Goal: Check status: Check status

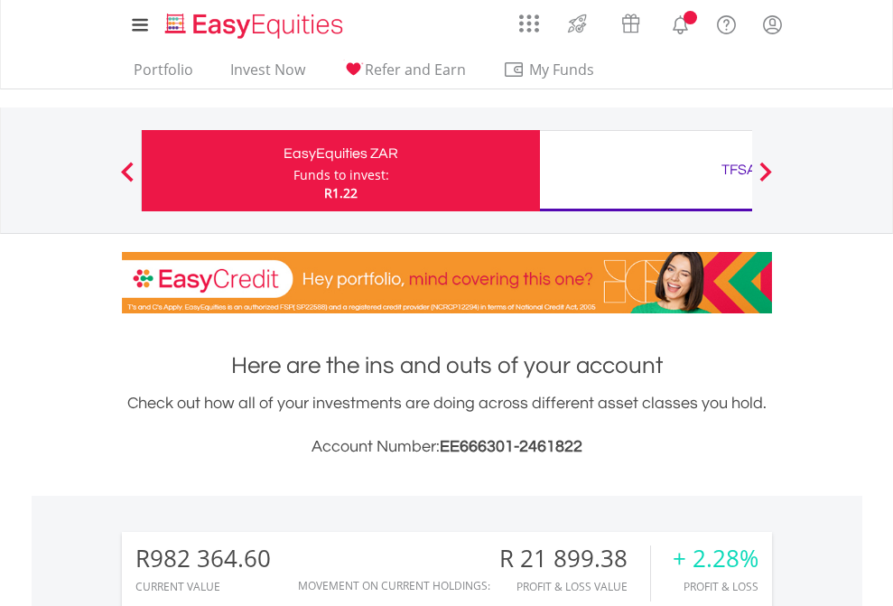
scroll to position [173, 283]
click at [293, 171] on div "Funds to invest:" at bounding box center [341, 175] width 96 height 18
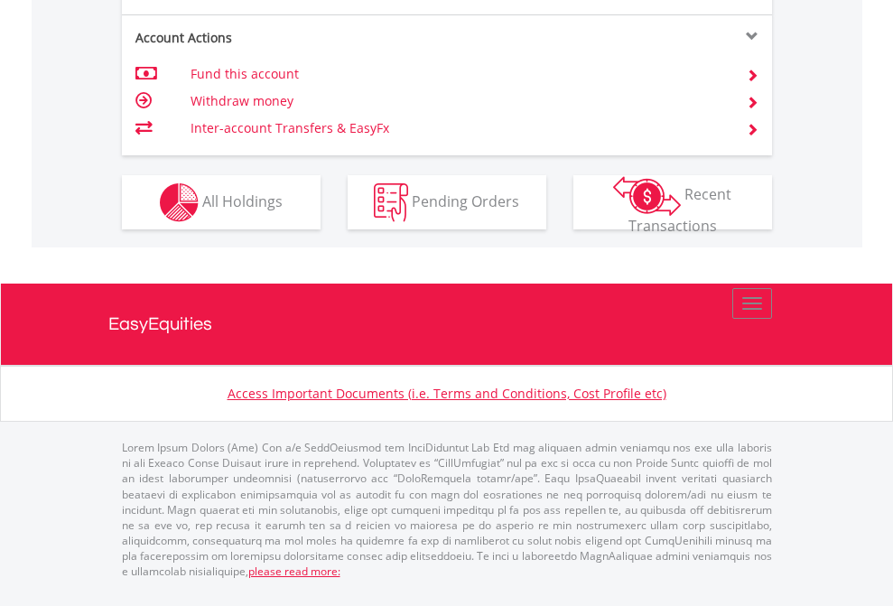
scroll to position [1695, 0]
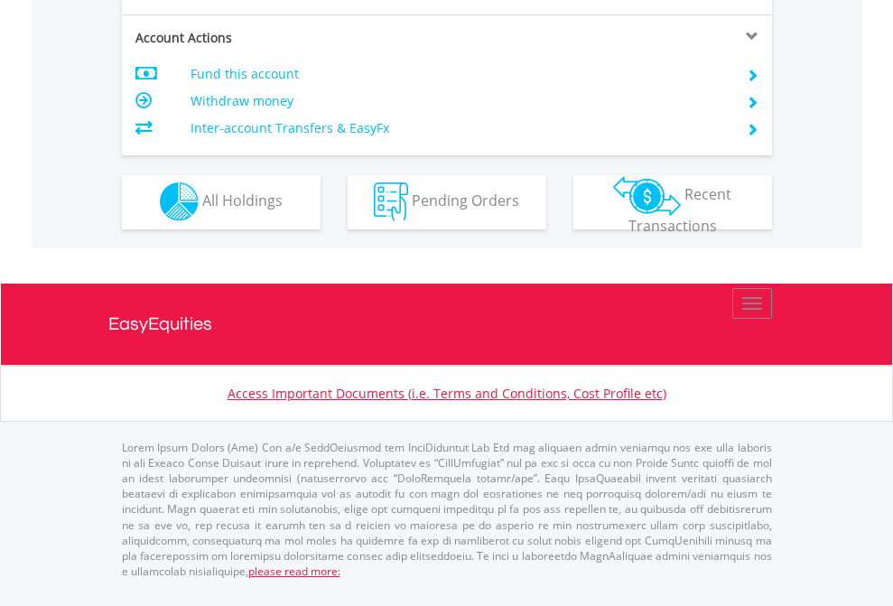
scroll to position [1688, 0]
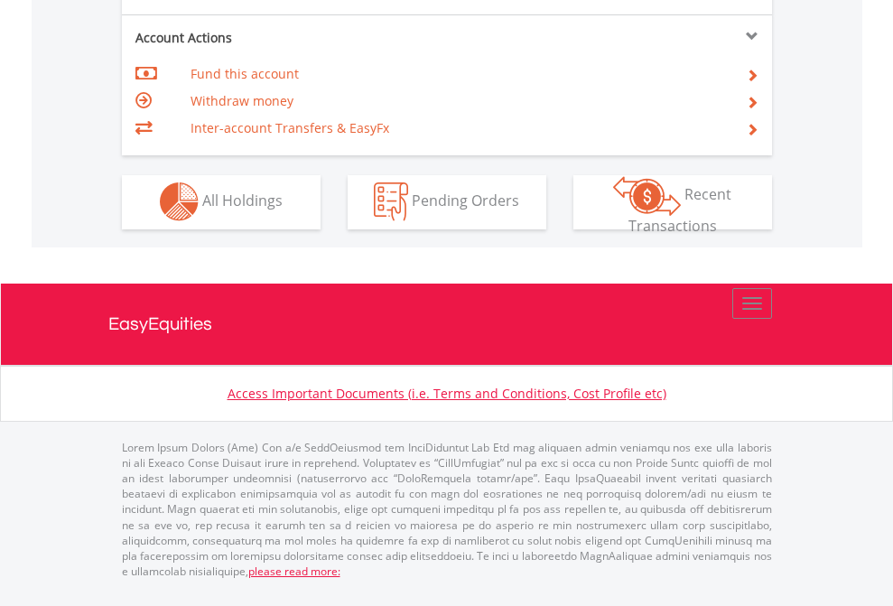
scroll to position [1688, 0]
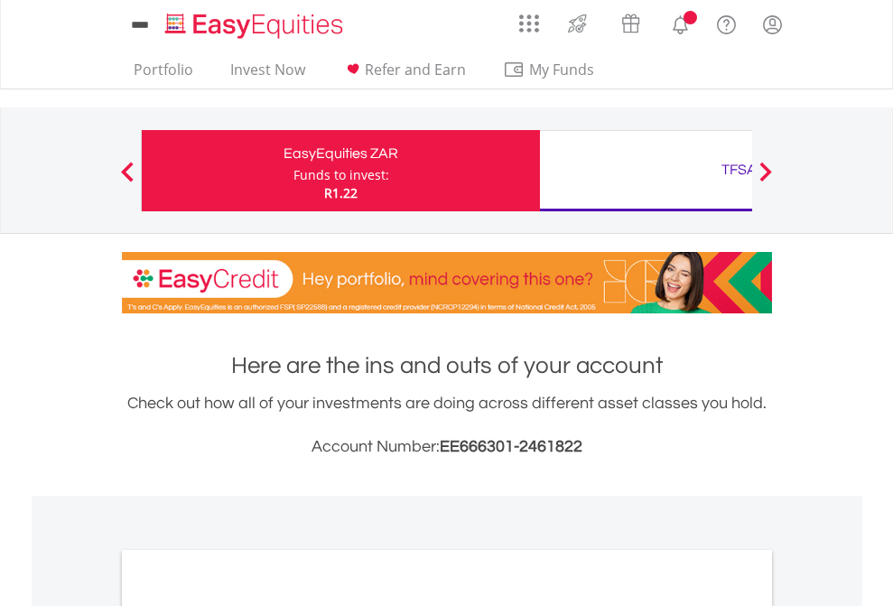
scroll to position [1085, 0]
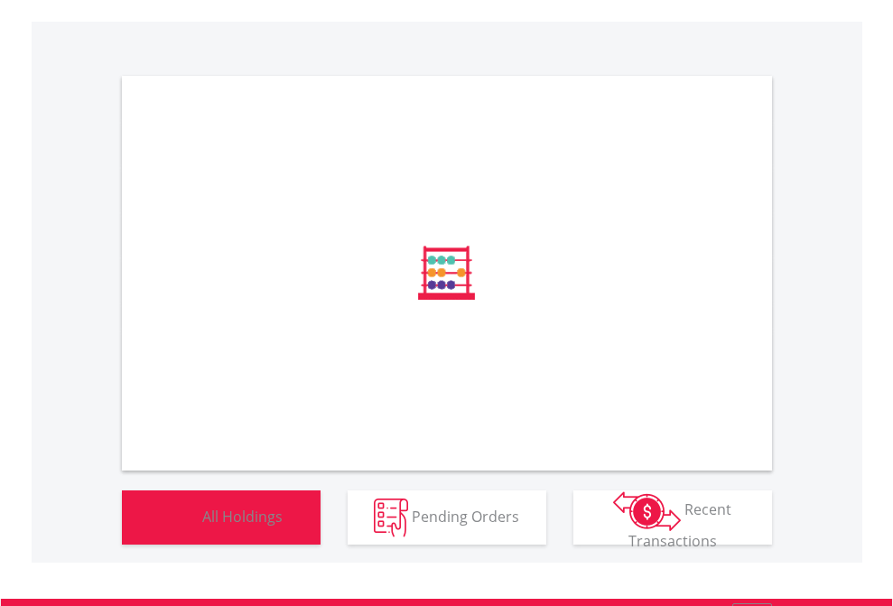
click at [202, 525] on span "All Holdings" at bounding box center [242, 516] width 80 height 20
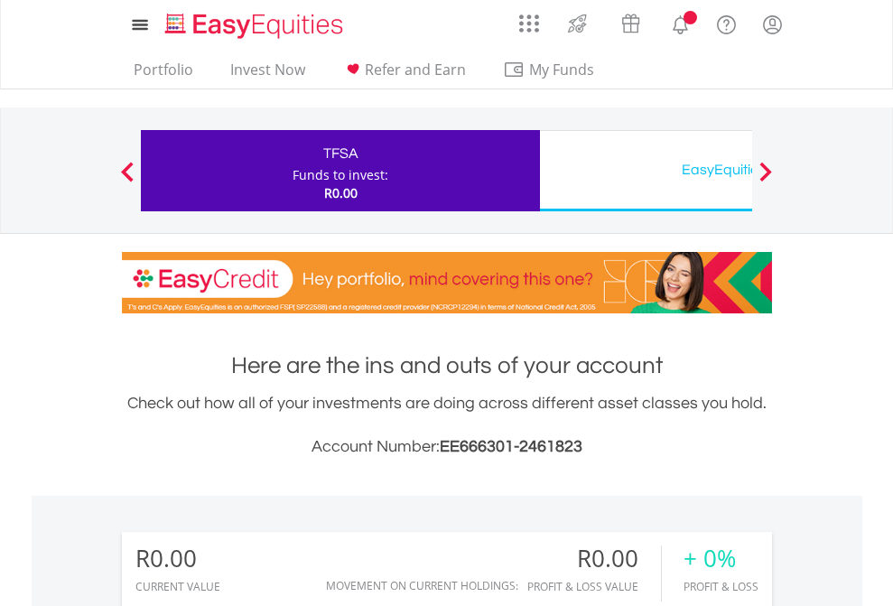
scroll to position [173, 283]
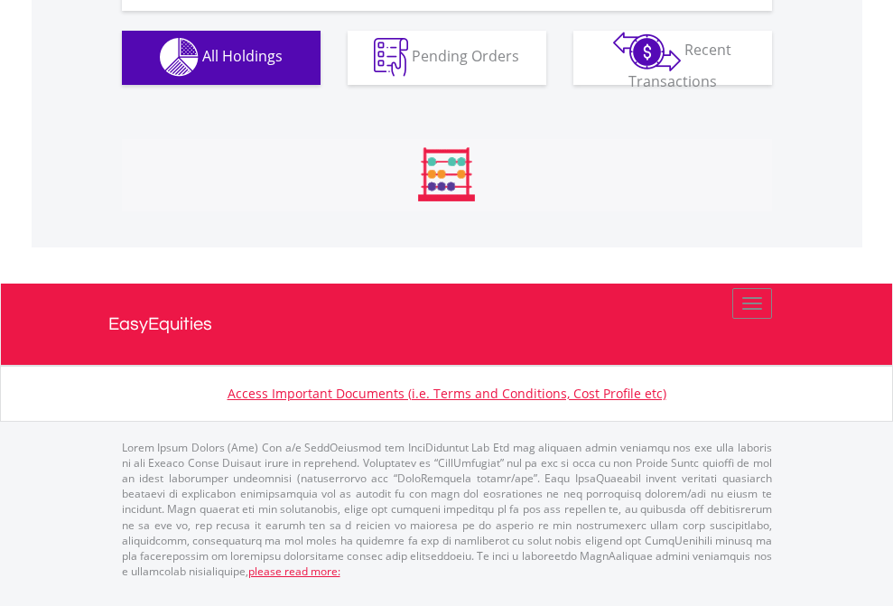
scroll to position [1787, 0]
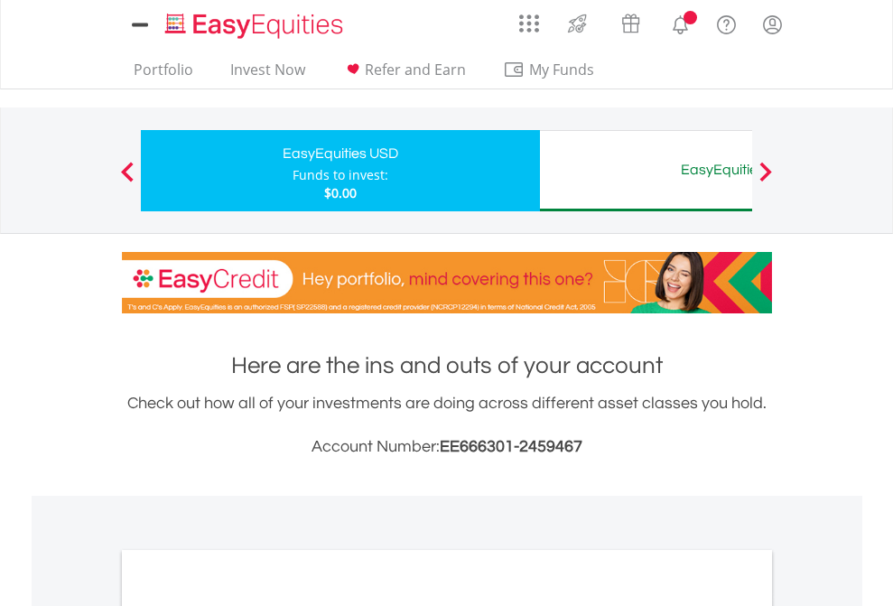
scroll to position [1085, 0]
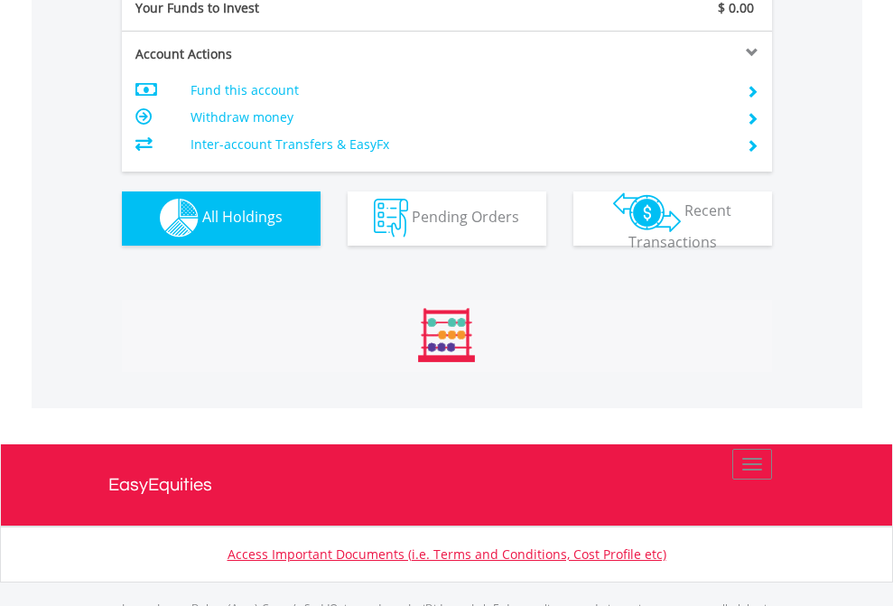
scroll to position [1787, 0]
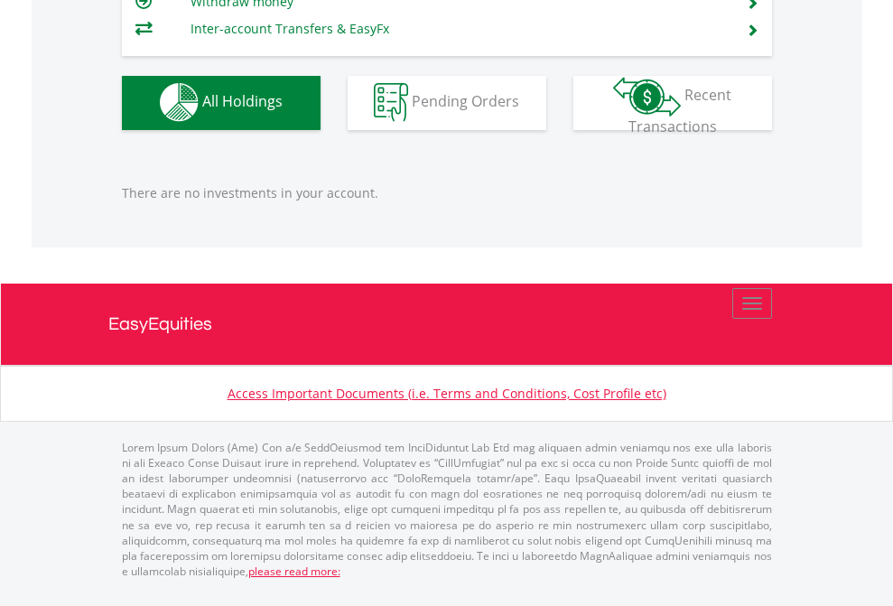
scroll to position [173, 283]
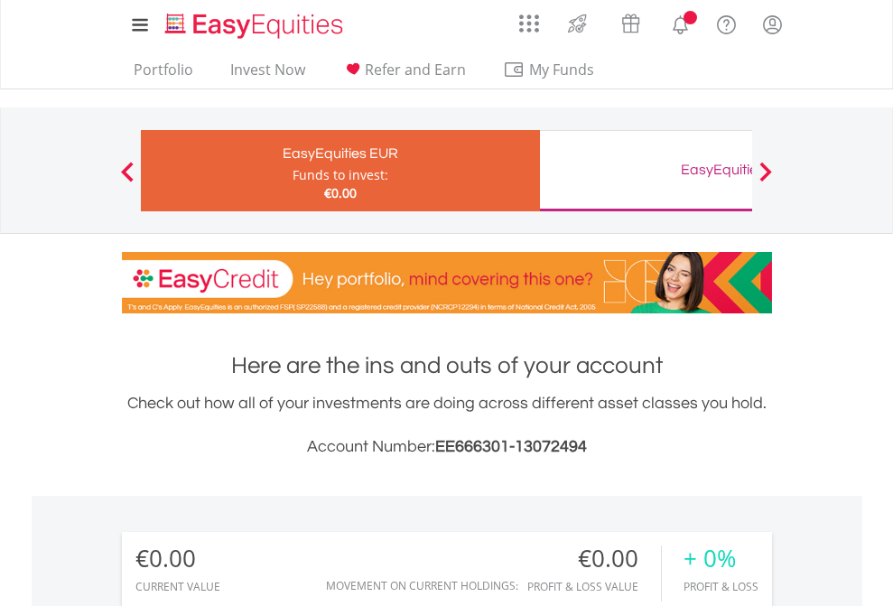
scroll to position [173, 283]
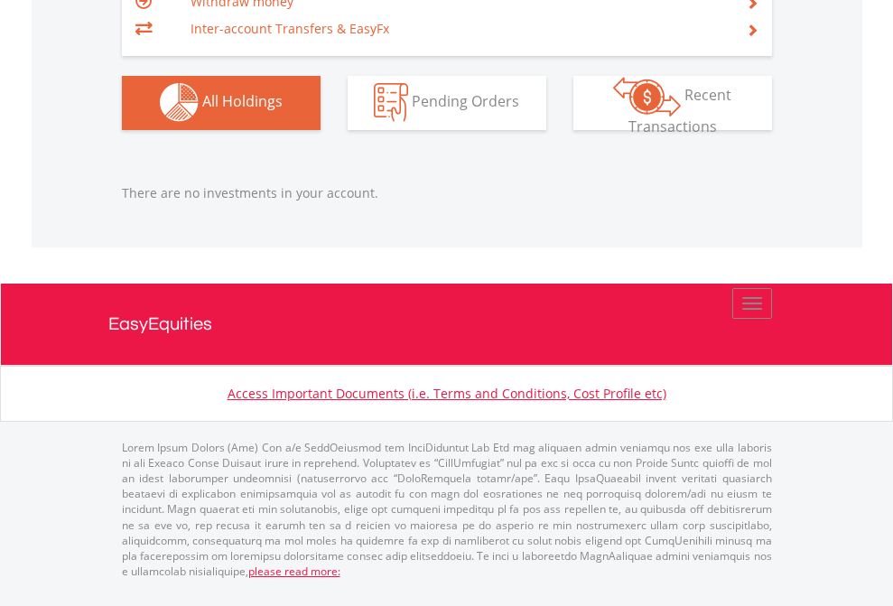
scroll to position [1787, 0]
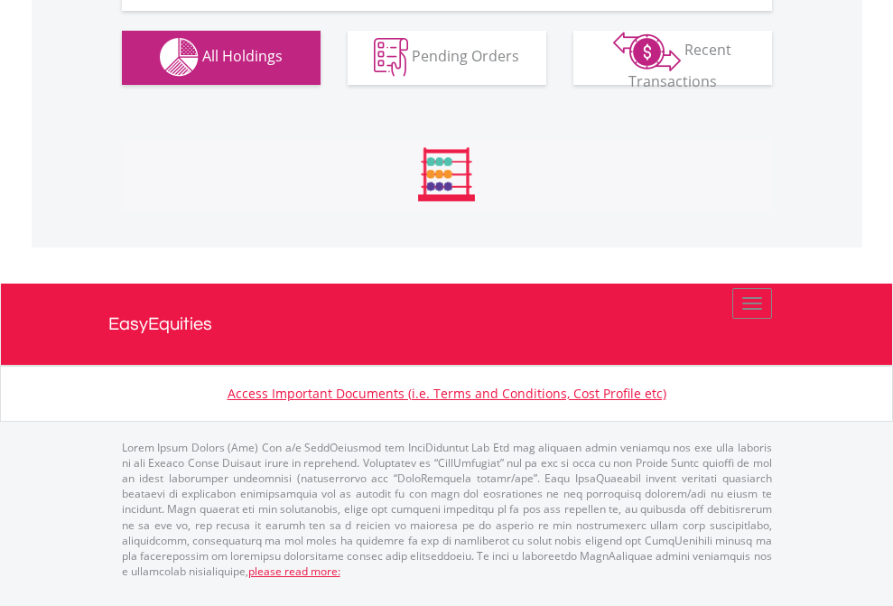
scroll to position [1787, 0]
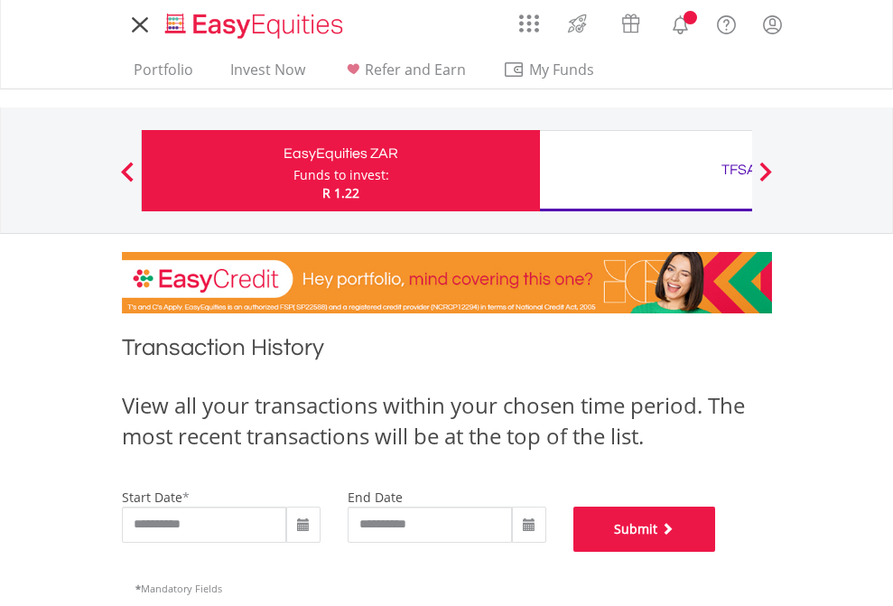
click at [716, 552] on button "Submit" at bounding box center [644, 528] width 143 height 45
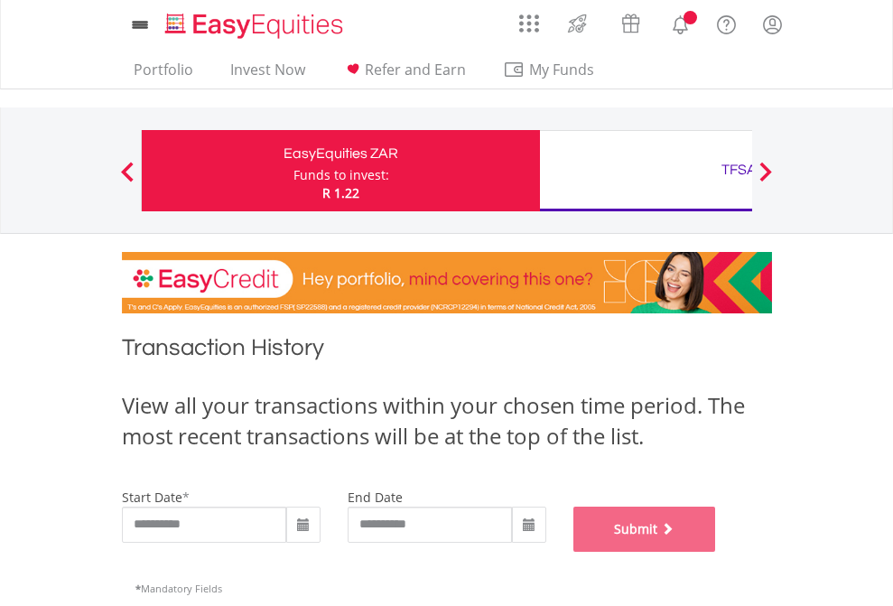
scroll to position [732, 0]
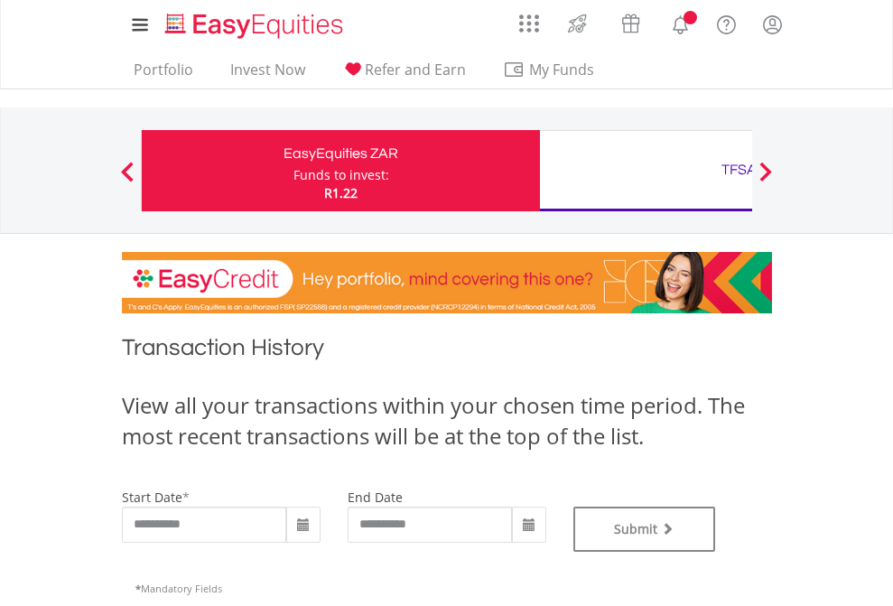
click at [645, 171] on div "TFSA" at bounding box center [739, 169] width 376 height 25
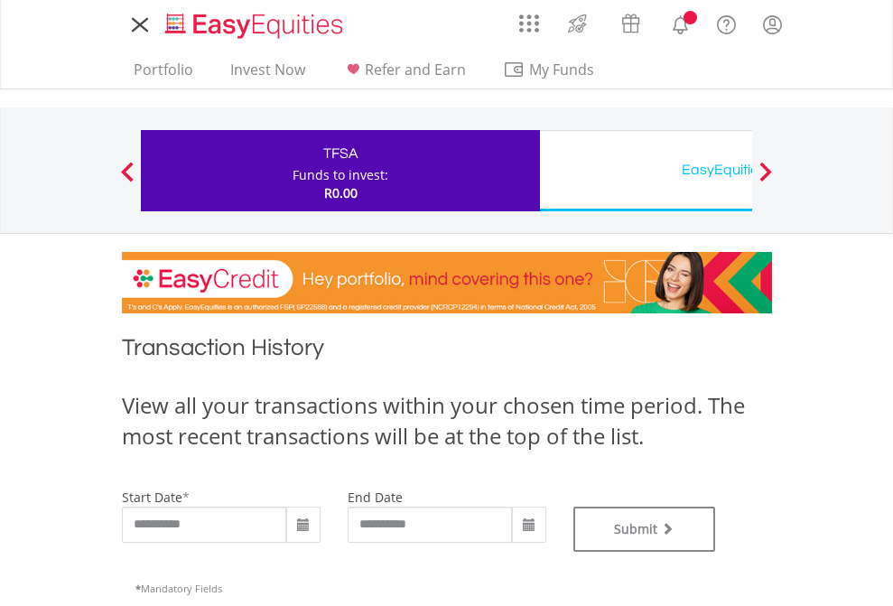
type input "**********"
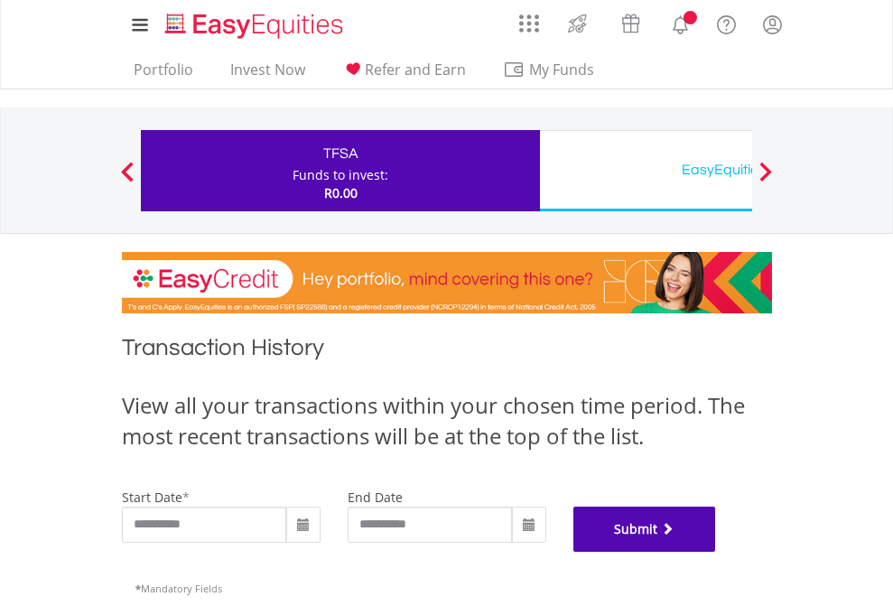
click at [716, 552] on button "Submit" at bounding box center [644, 528] width 143 height 45
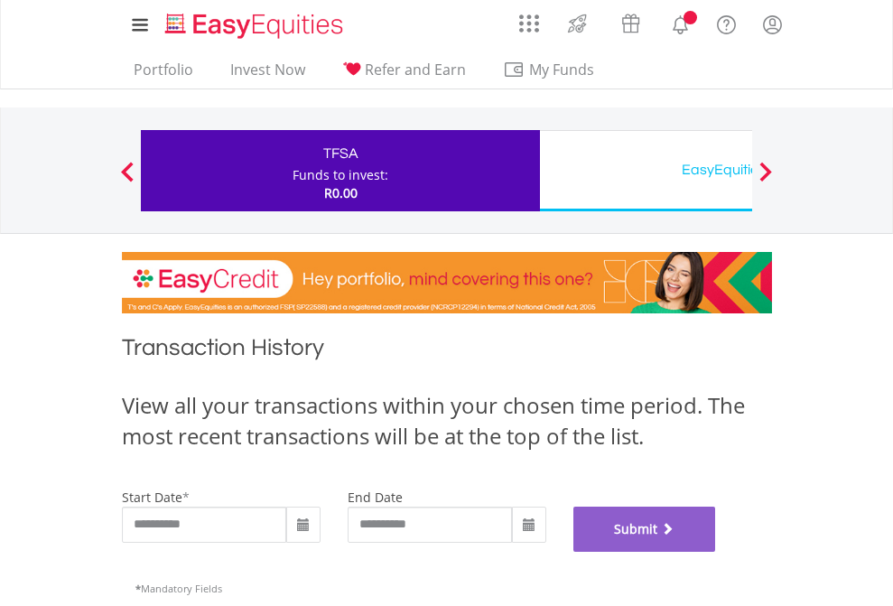
scroll to position [732, 0]
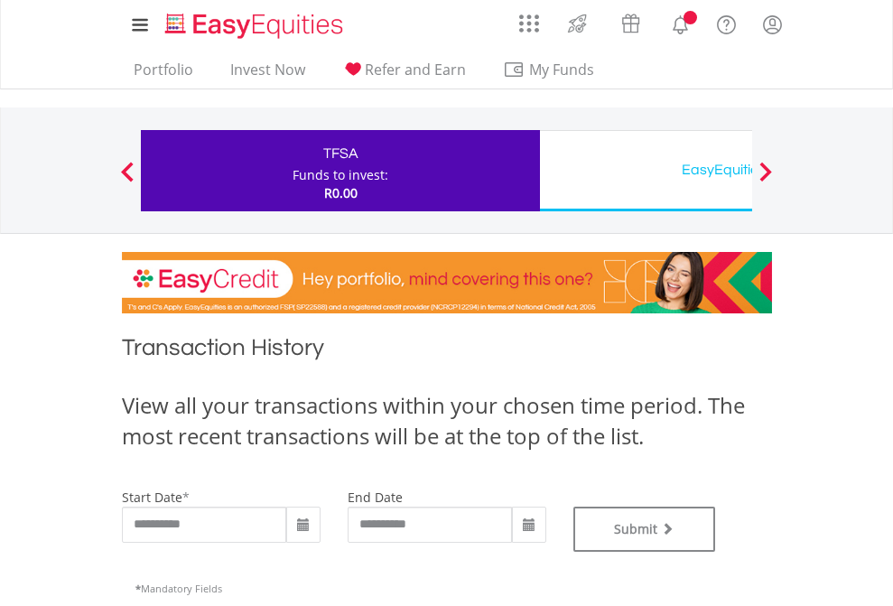
click at [645, 171] on div "EasyEquities USD" at bounding box center [739, 169] width 376 height 25
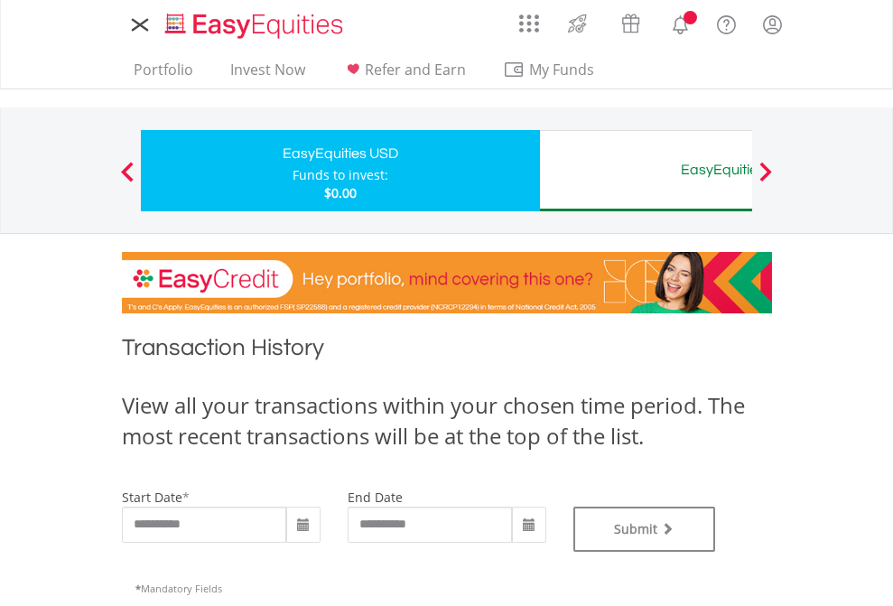
type input "**********"
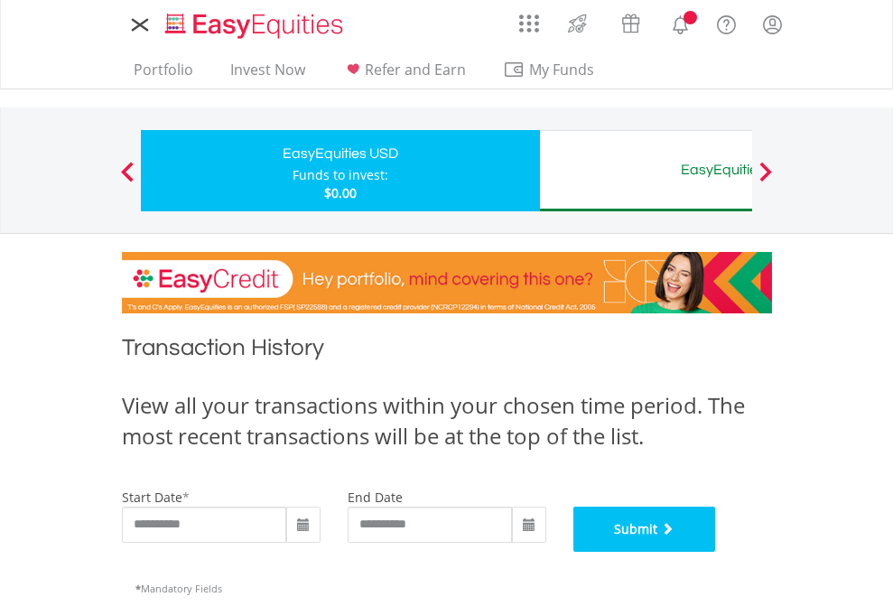
click at [716, 552] on button "Submit" at bounding box center [644, 528] width 143 height 45
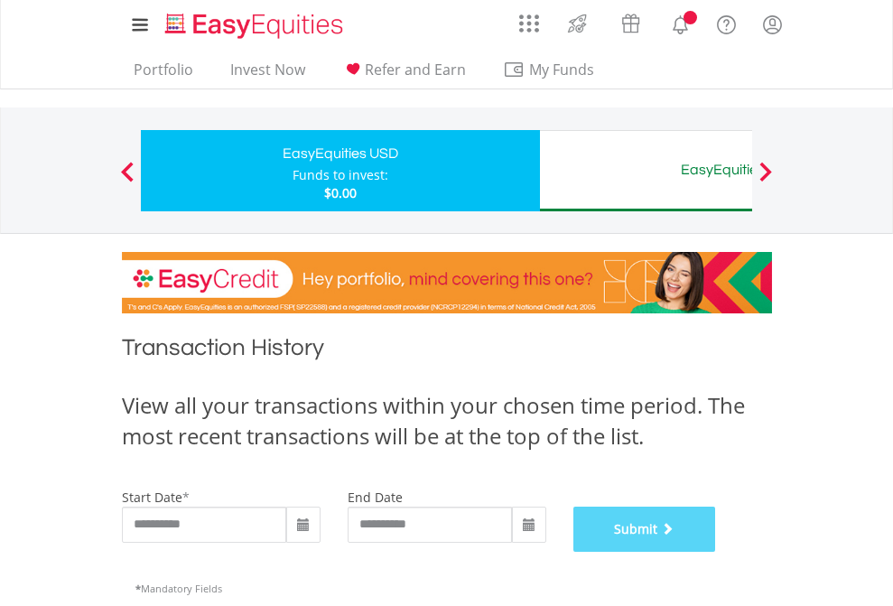
scroll to position [732, 0]
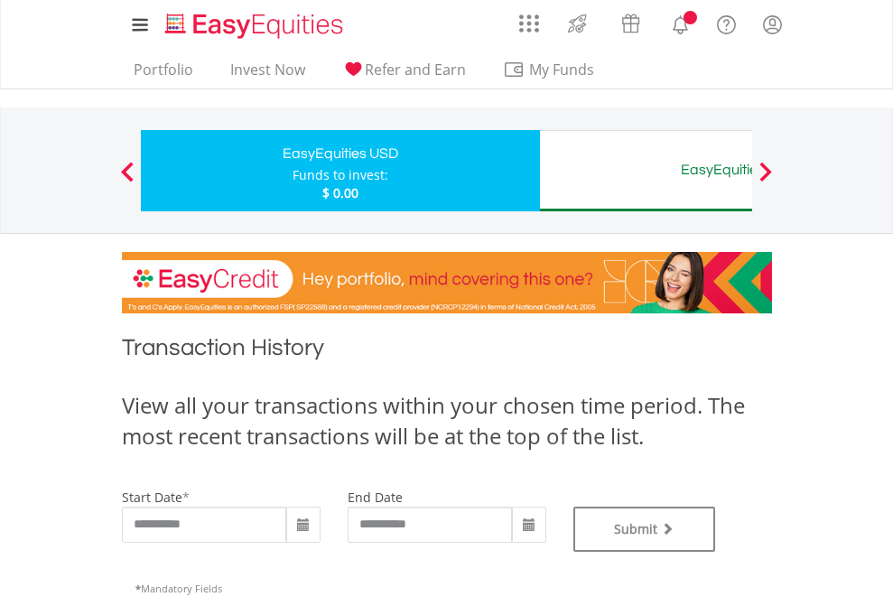
click at [645, 171] on div "EasyEquities AUD" at bounding box center [739, 169] width 376 height 25
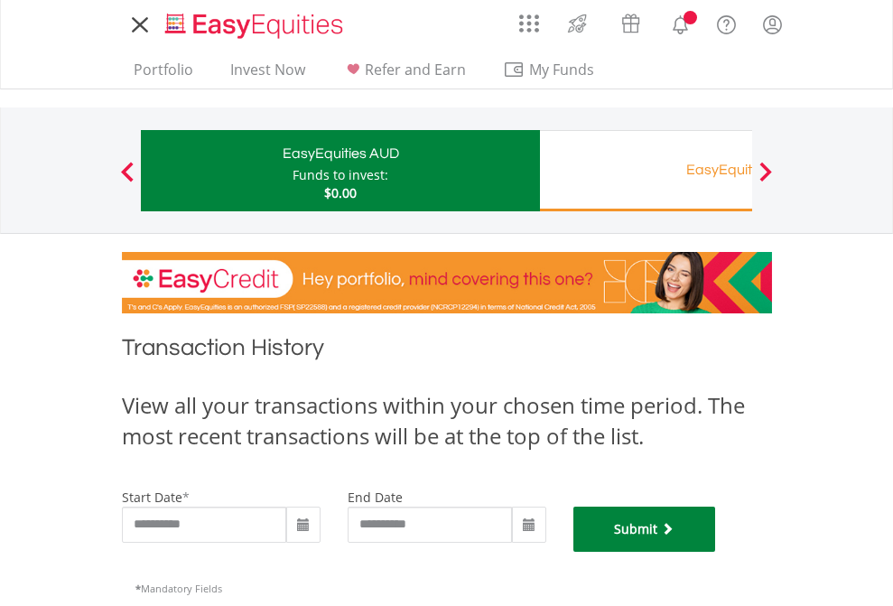
click at [716, 552] on button "Submit" at bounding box center [644, 528] width 143 height 45
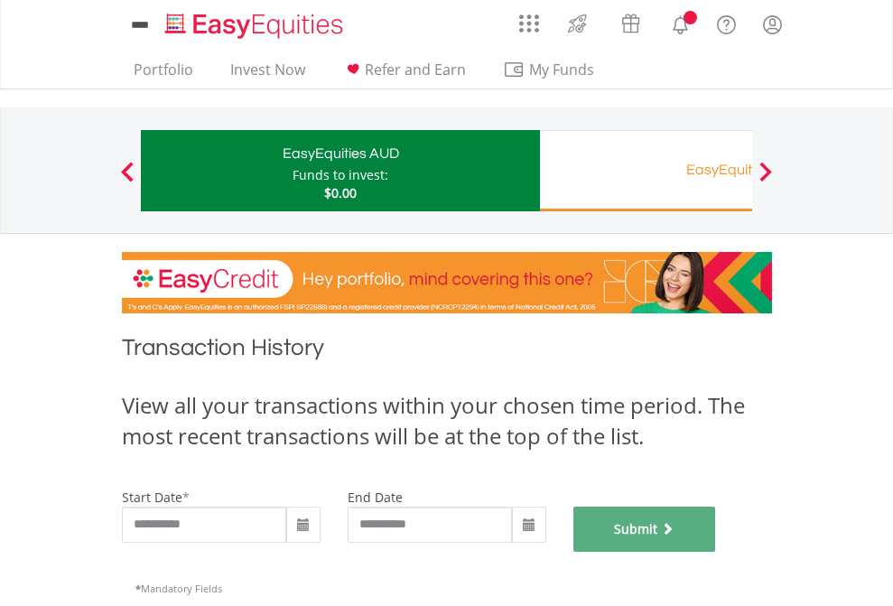
scroll to position [732, 0]
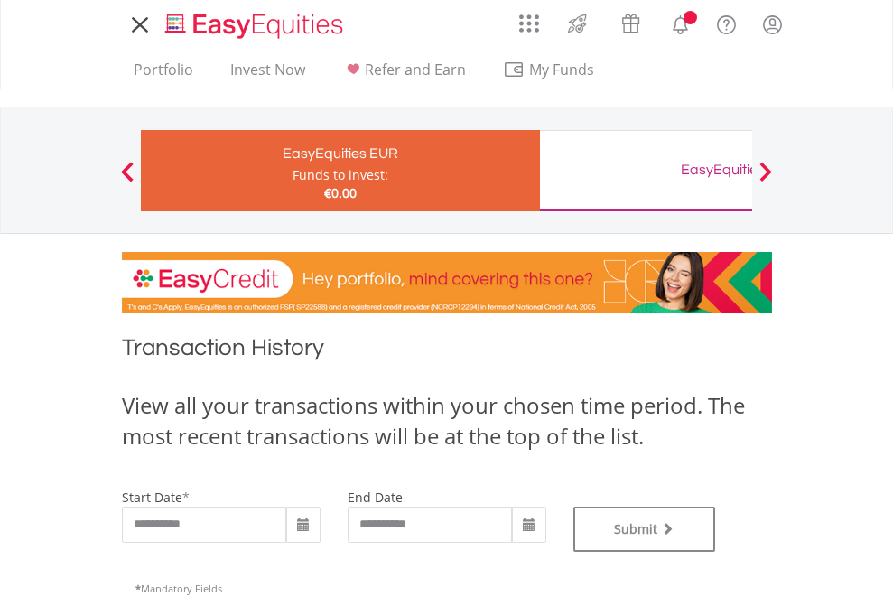
type input "**********"
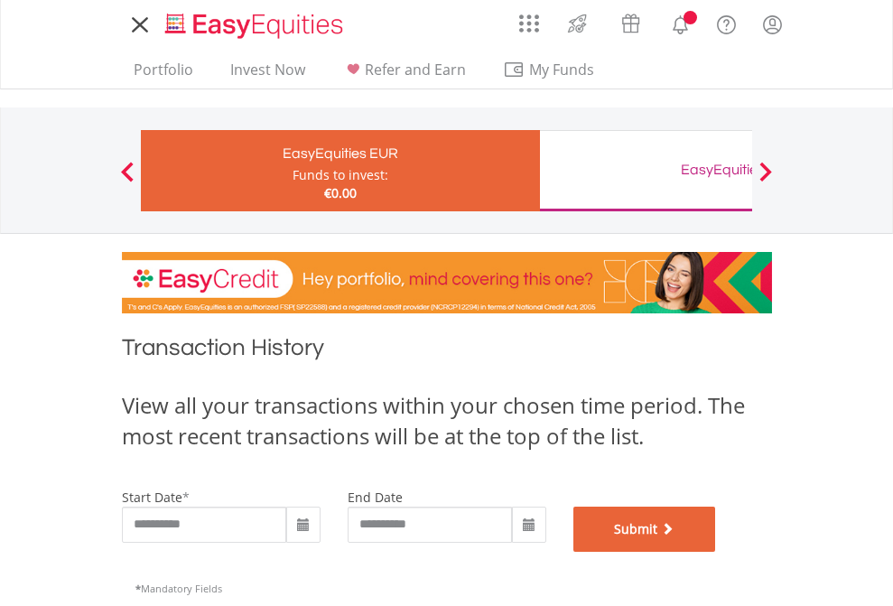
click at [716, 552] on button "Submit" at bounding box center [644, 528] width 143 height 45
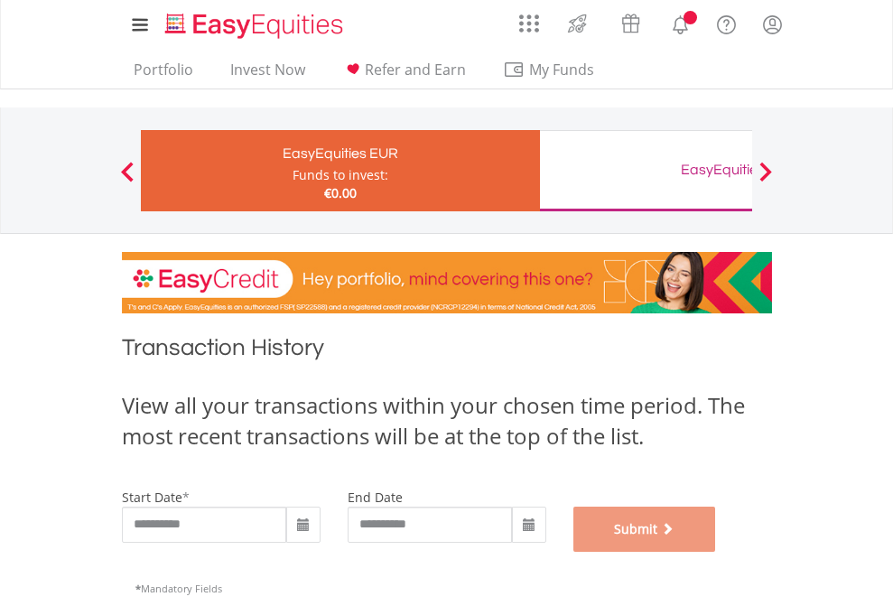
scroll to position [732, 0]
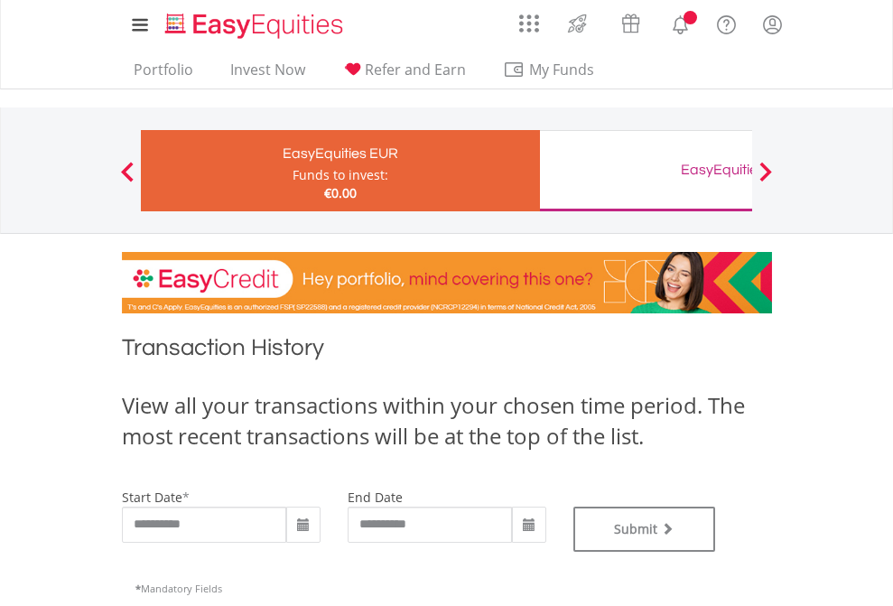
click at [645, 171] on div "EasyEquities GBP" at bounding box center [739, 169] width 376 height 25
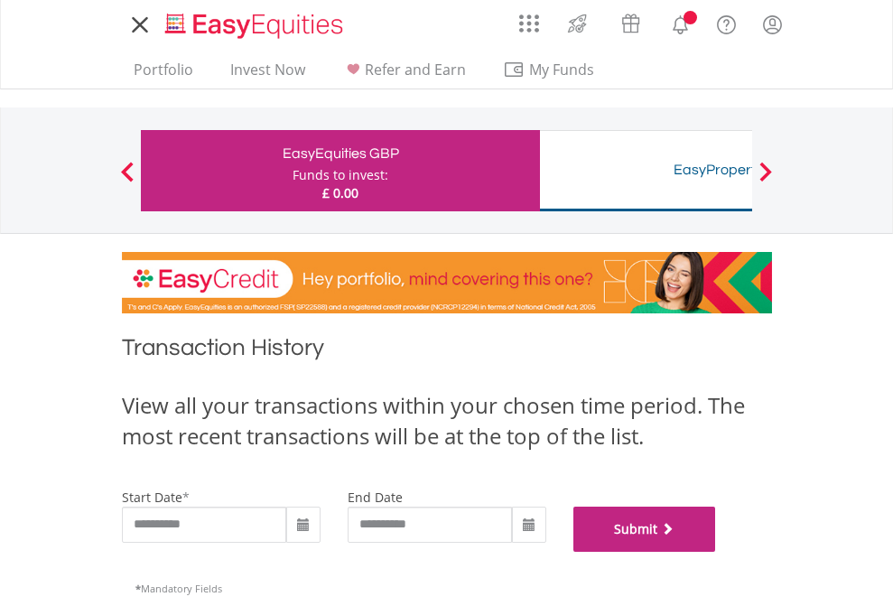
click at [716, 552] on button "Submit" at bounding box center [644, 528] width 143 height 45
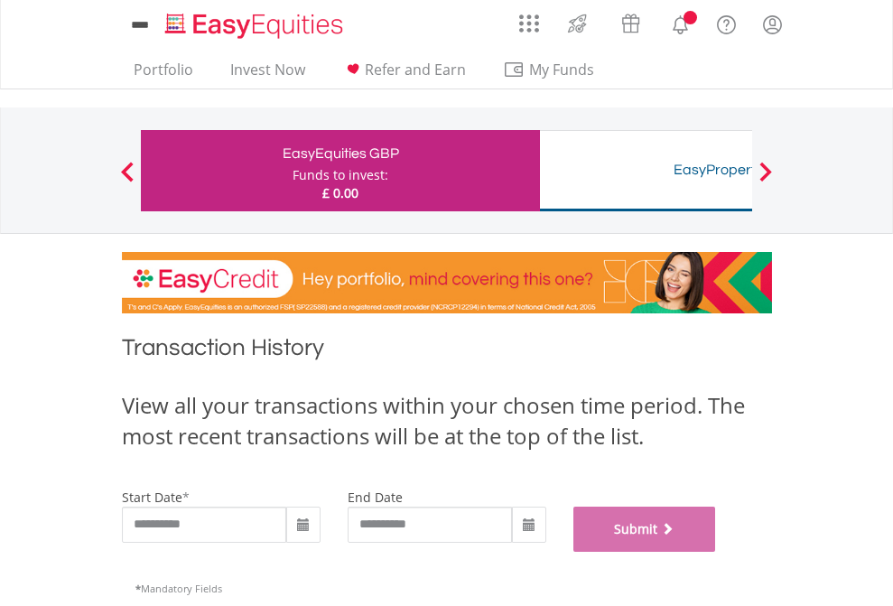
scroll to position [732, 0]
